Goal: Task Accomplishment & Management: Use online tool/utility

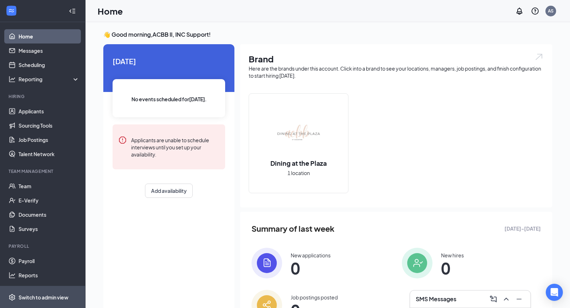
click at [38, 294] on div "Switch to admin view" at bounding box center [44, 297] width 50 height 7
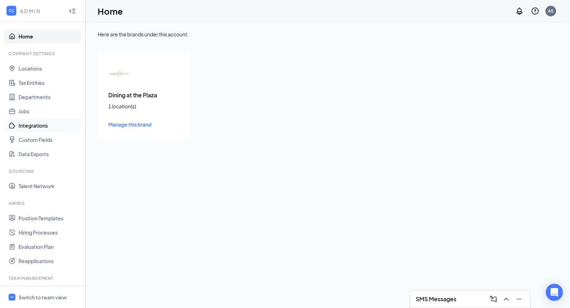
click at [34, 124] on link "Integrations" at bounding box center [49, 125] width 61 height 14
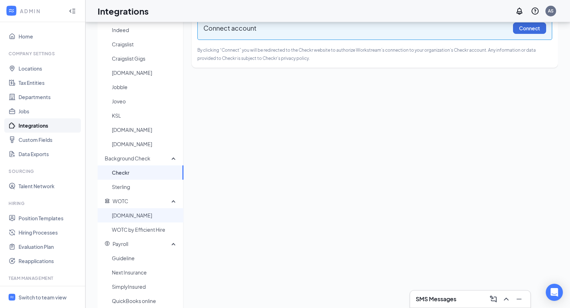
scroll to position [77, 0]
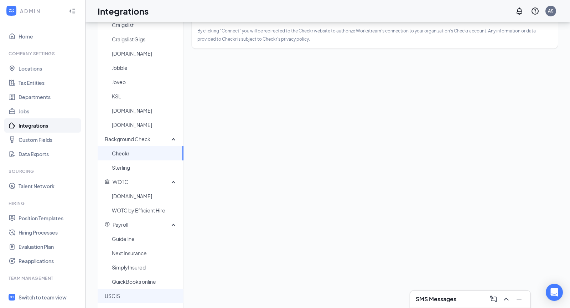
click at [128, 295] on span "USCIS" at bounding box center [141, 296] width 73 height 14
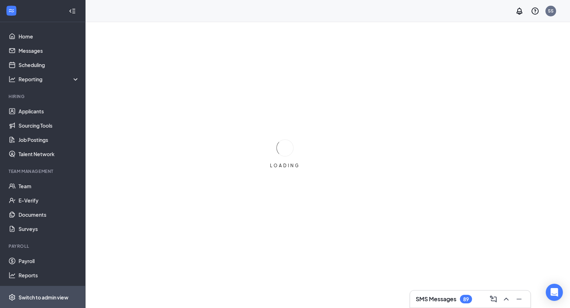
click at [36, 299] on div "Switch to admin view" at bounding box center [44, 297] width 50 height 7
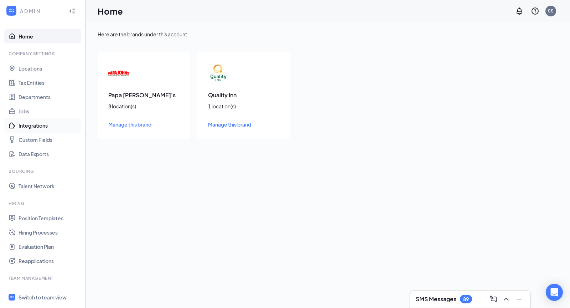
click at [39, 125] on link "Integrations" at bounding box center [49, 125] width 61 height 14
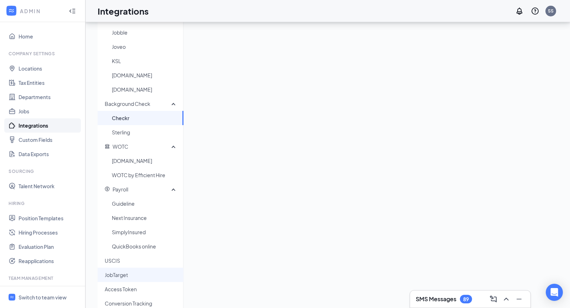
scroll to position [113, 0]
click at [116, 261] on span "USCIS" at bounding box center [141, 259] width 73 height 14
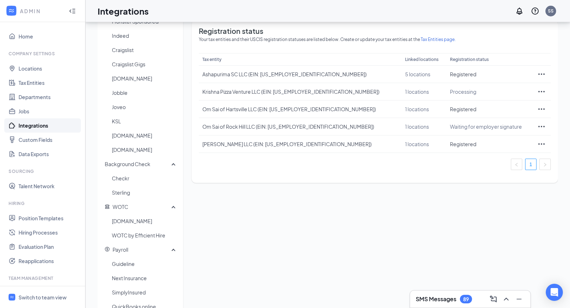
scroll to position [45, 0]
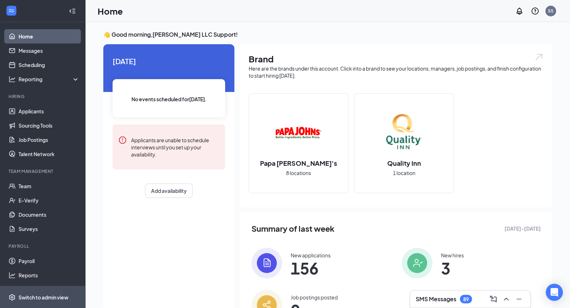
click at [29, 295] on div "Switch to admin view" at bounding box center [44, 297] width 50 height 7
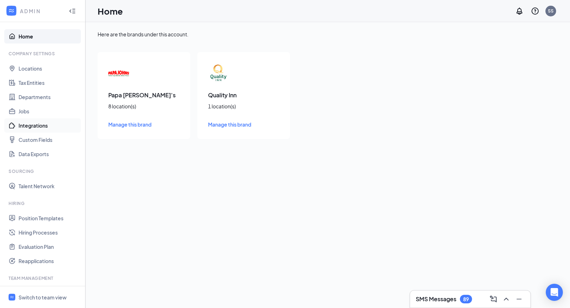
click at [45, 129] on link "Integrations" at bounding box center [49, 125] width 61 height 14
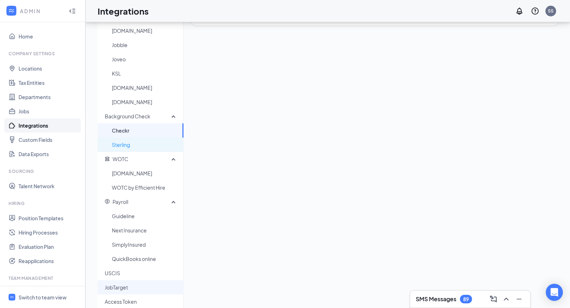
scroll to position [130, 0]
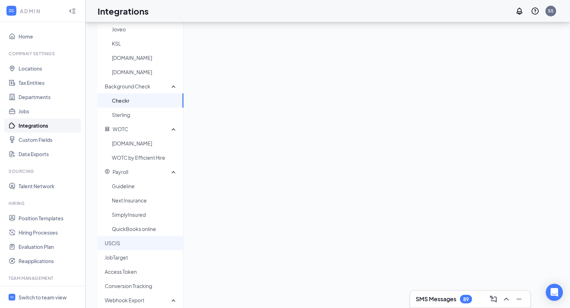
click at [119, 241] on span "USCIS" at bounding box center [141, 243] width 73 height 14
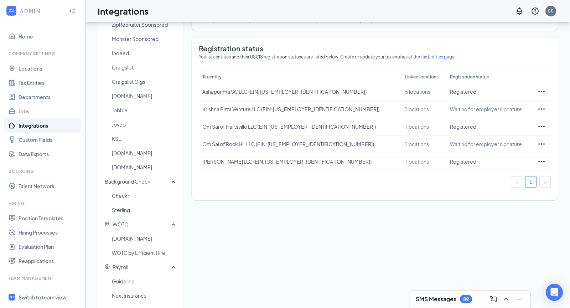
scroll to position [34, 0]
